Goal: Find specific page/section: Find specific page/section

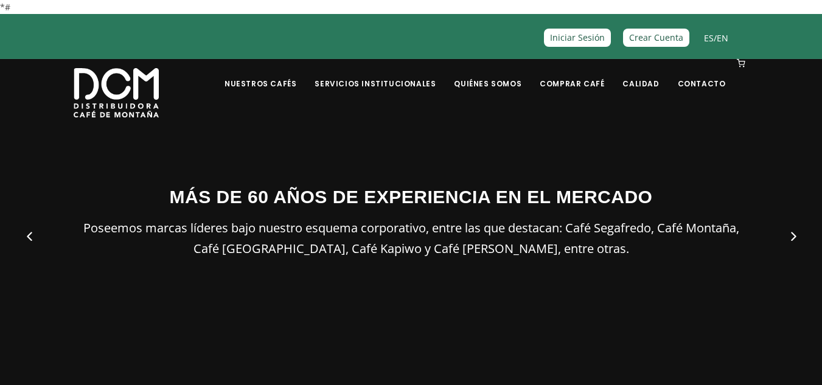
scroll to position [61, 0]
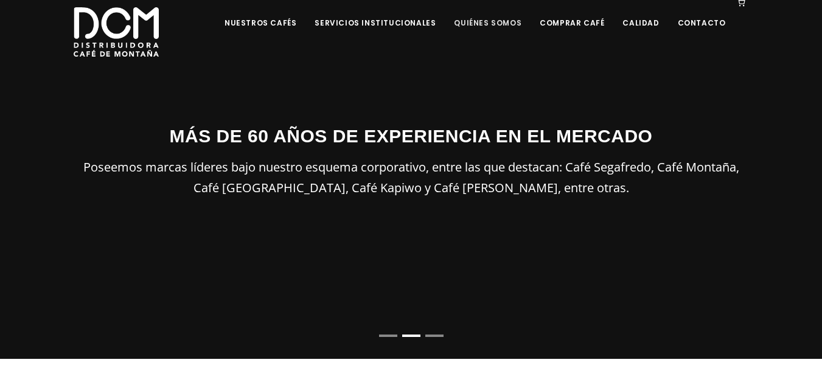
click at [500, 22] on link "Quiénes Somos" at bounding box center [488, 13] width 82 height 29
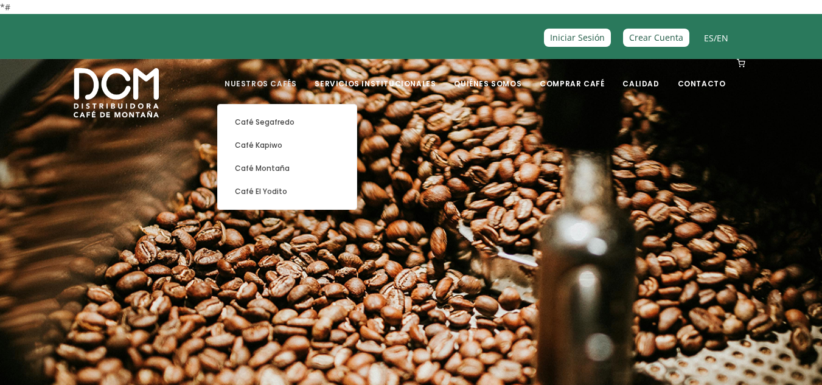
click at [303, 78] on link "Nuestros Cafés" at bounding box center [260, 74] width 86 height 29
click at [298, 84] on link "Nuestros Cafés" at bounding box center [260, 74] width 86 height 29
click at [270, 87] on link "Nuestros Cafés" at bounding box center [260, 74] width 86 height 29
click at [290, 123] on link "Café Segafredo" at bounding box center [287, 122] width 127 height 23
